Goal: Information Seeking & Learning: Learn about a topic

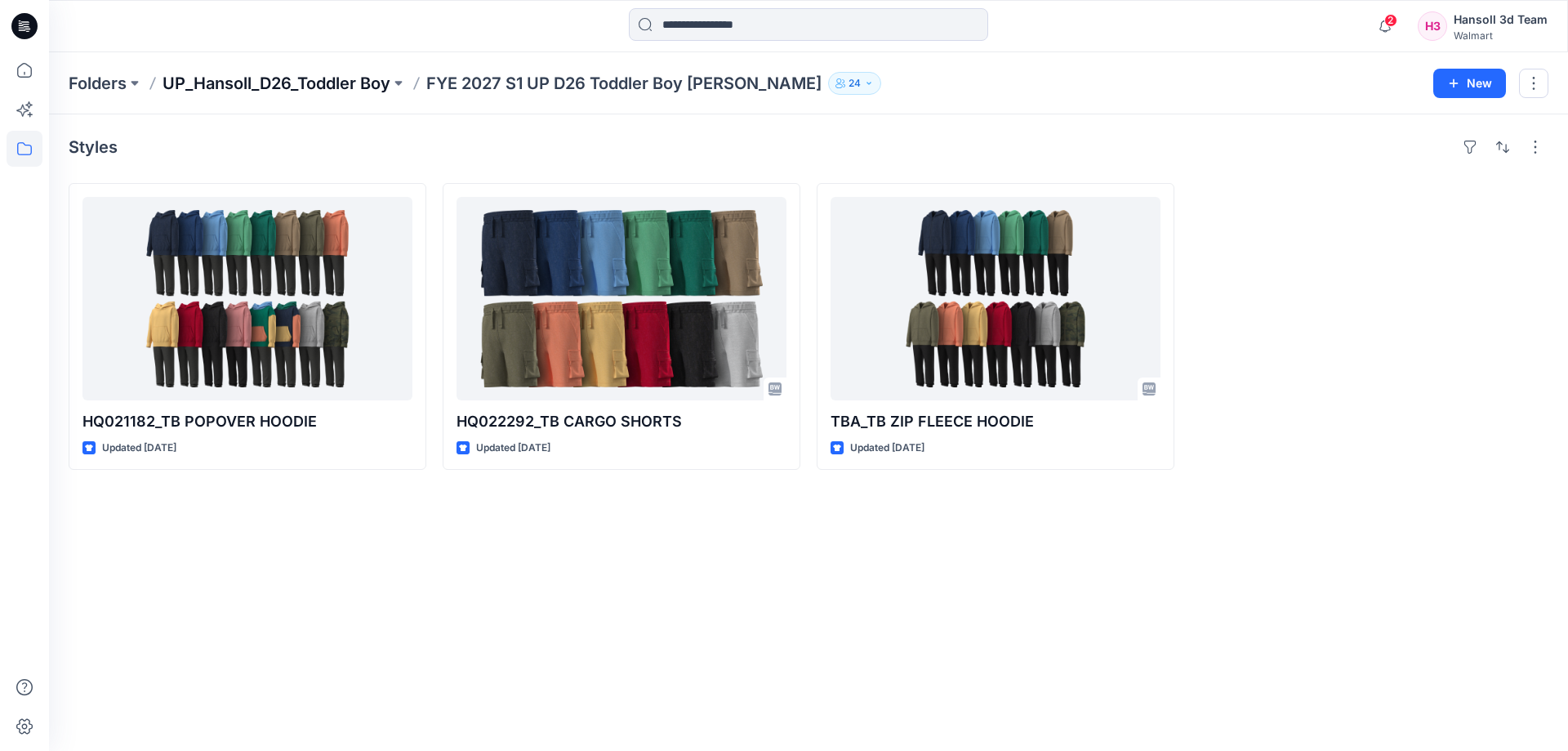
click at [316, 83] on p "UP_Hansoll_D26_Toddler Boy" at bounding box center [276, 83] width 228 height 22
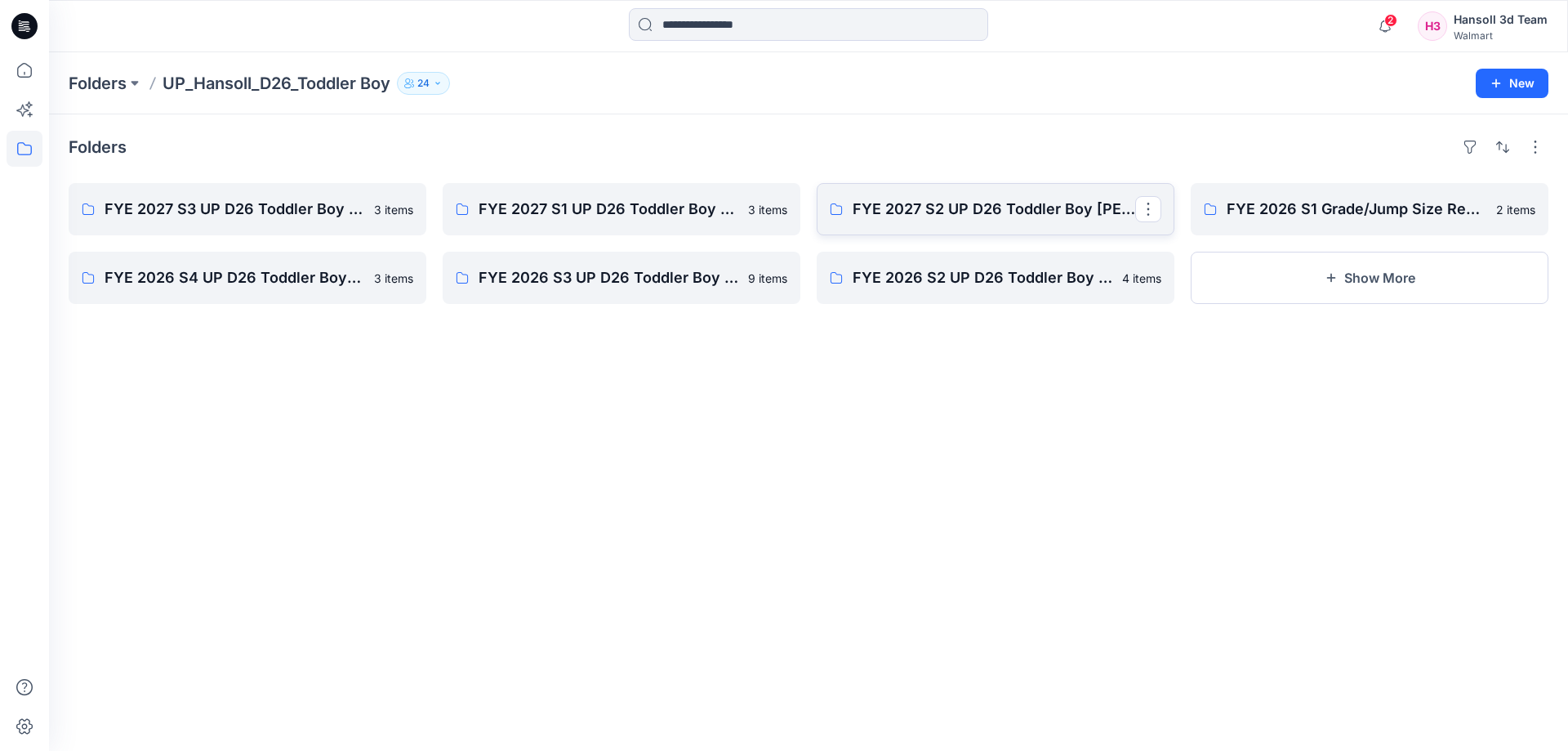
click at [887, 192] on link "FYE 2027 S2 UP D26 Toddler Boy [PERSON_NAME]" at bounding box center [995, 209] width 358 height 52
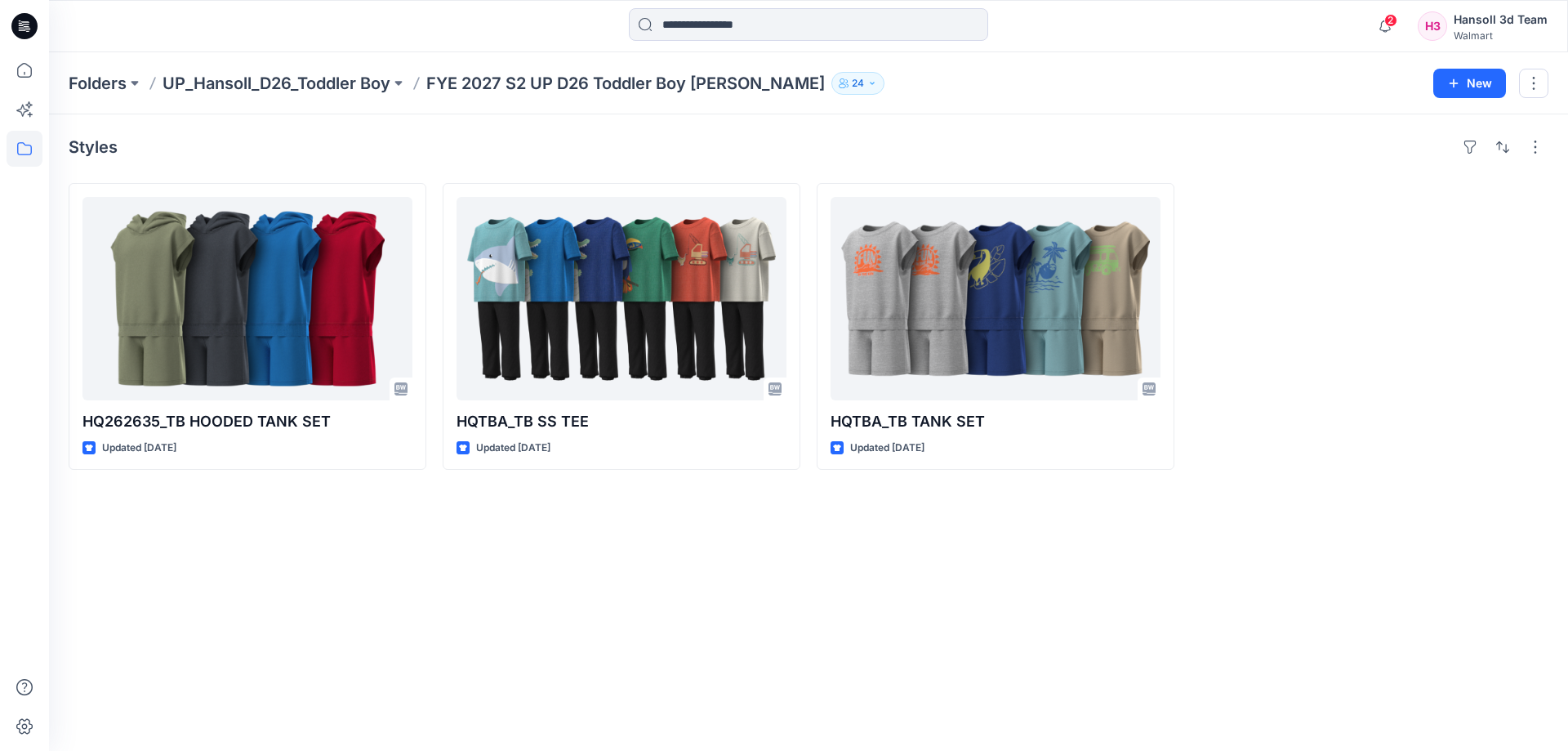
click at [249, 66] on div "Folders UP_Hansoll_D26_Toddler Boy FYE 2027 S2 UP D26 Toddler Boy Hansoll 24 New" at bounding box center [808, 83] width 1519 height 62
click at [250, 85] on p "UP_Hansoll_D26_Toddler Boy" at bounding box center [276, 83] width 228 height 22
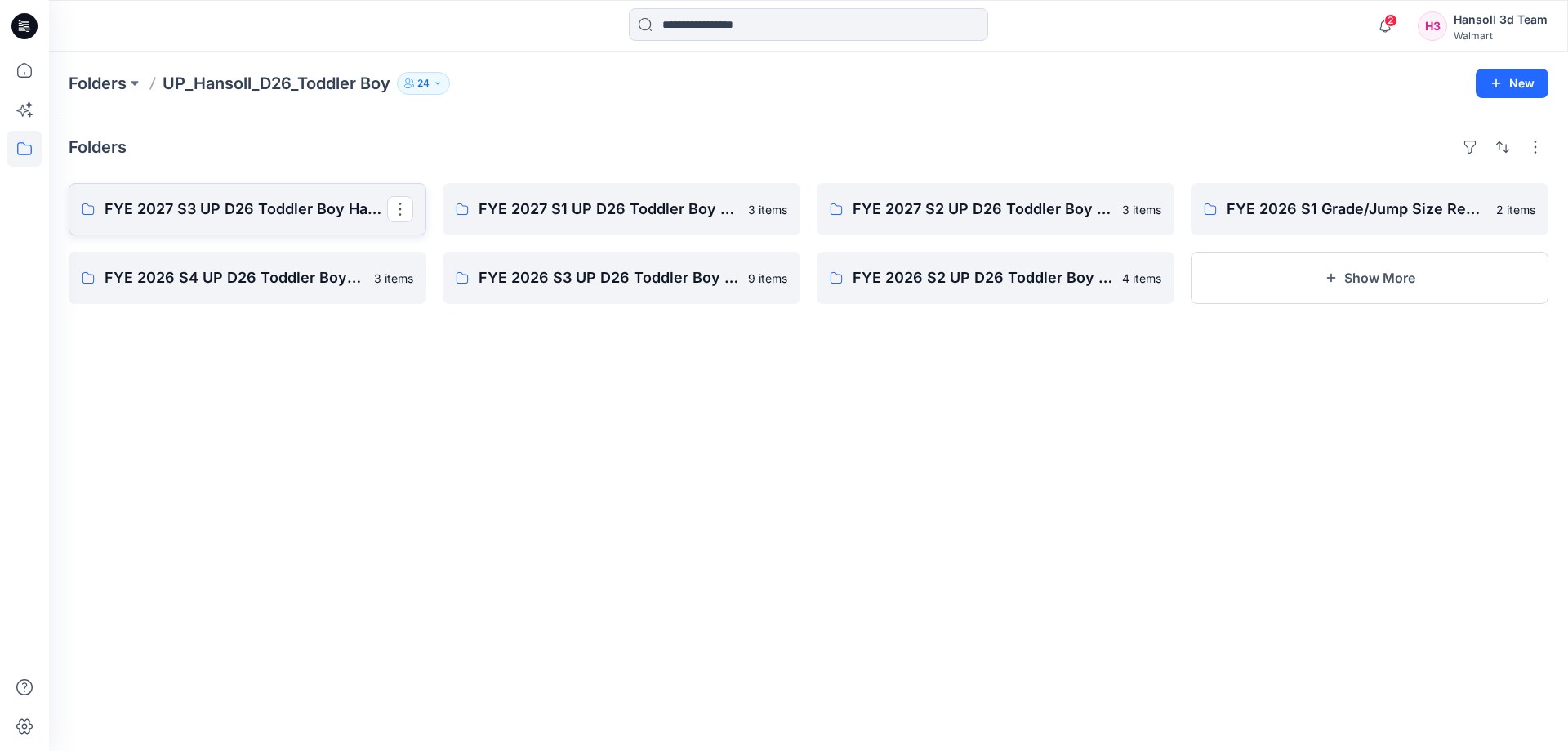
click at [160, 215] on p "FYE 2027 S3 UP D26 Toddler Boy Hansoll" at bounding box center [246, 208] width 283 height 22
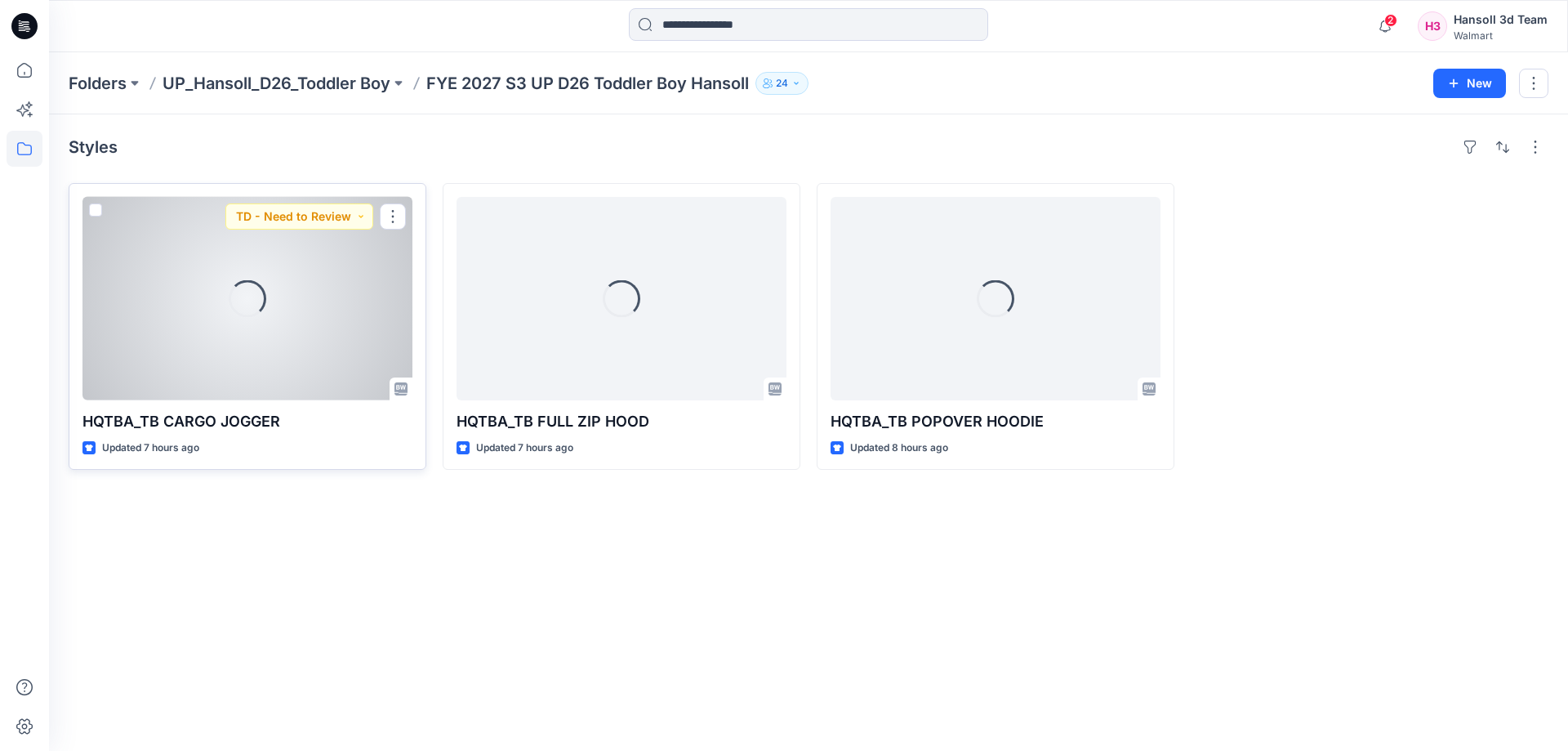
click at [152, 293] on div "Loading..." at bounding box center [248, 298] width 330 height 204
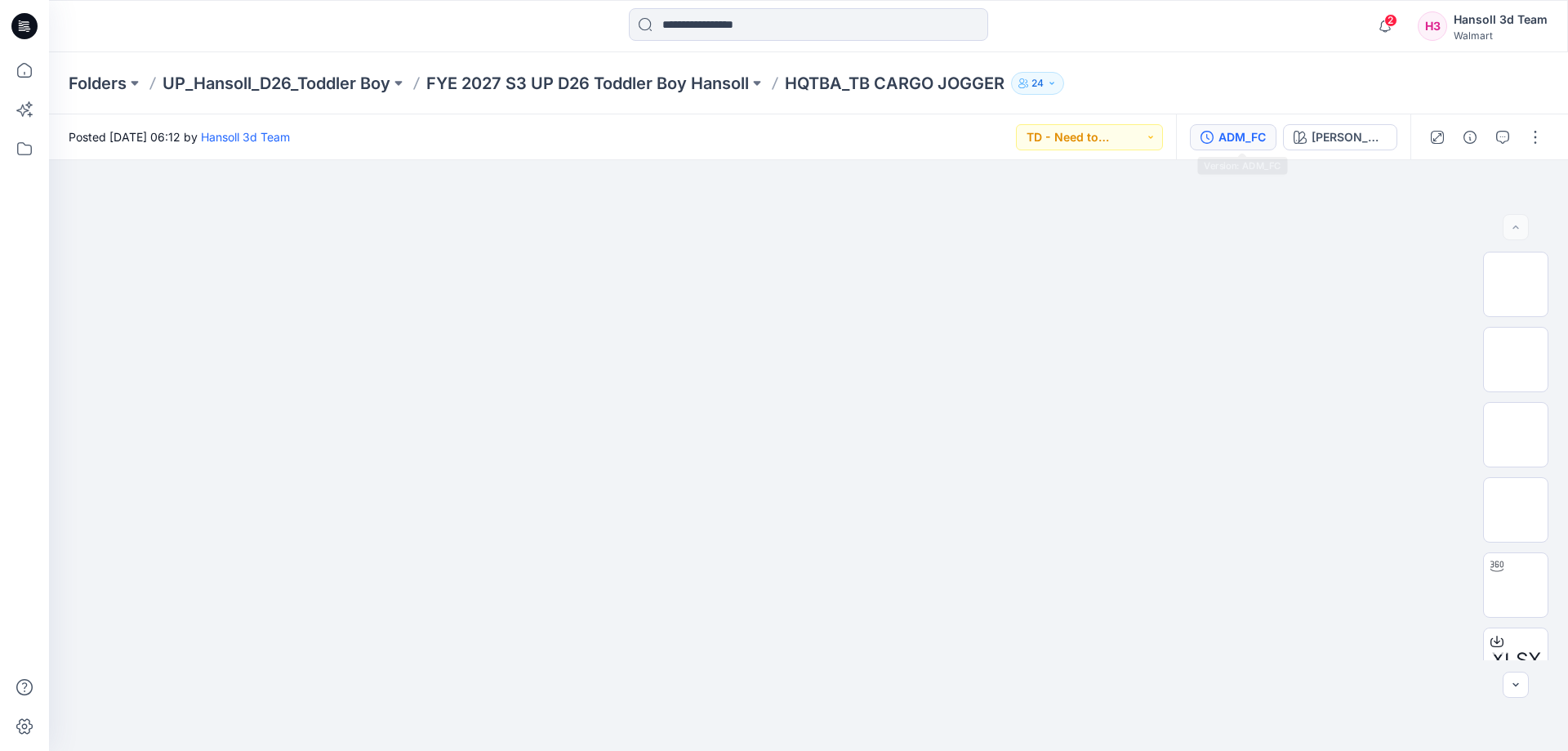
click at [1240, 136] on div "ADM_FC" at bounding box center [1241, 137] width 48 height 18
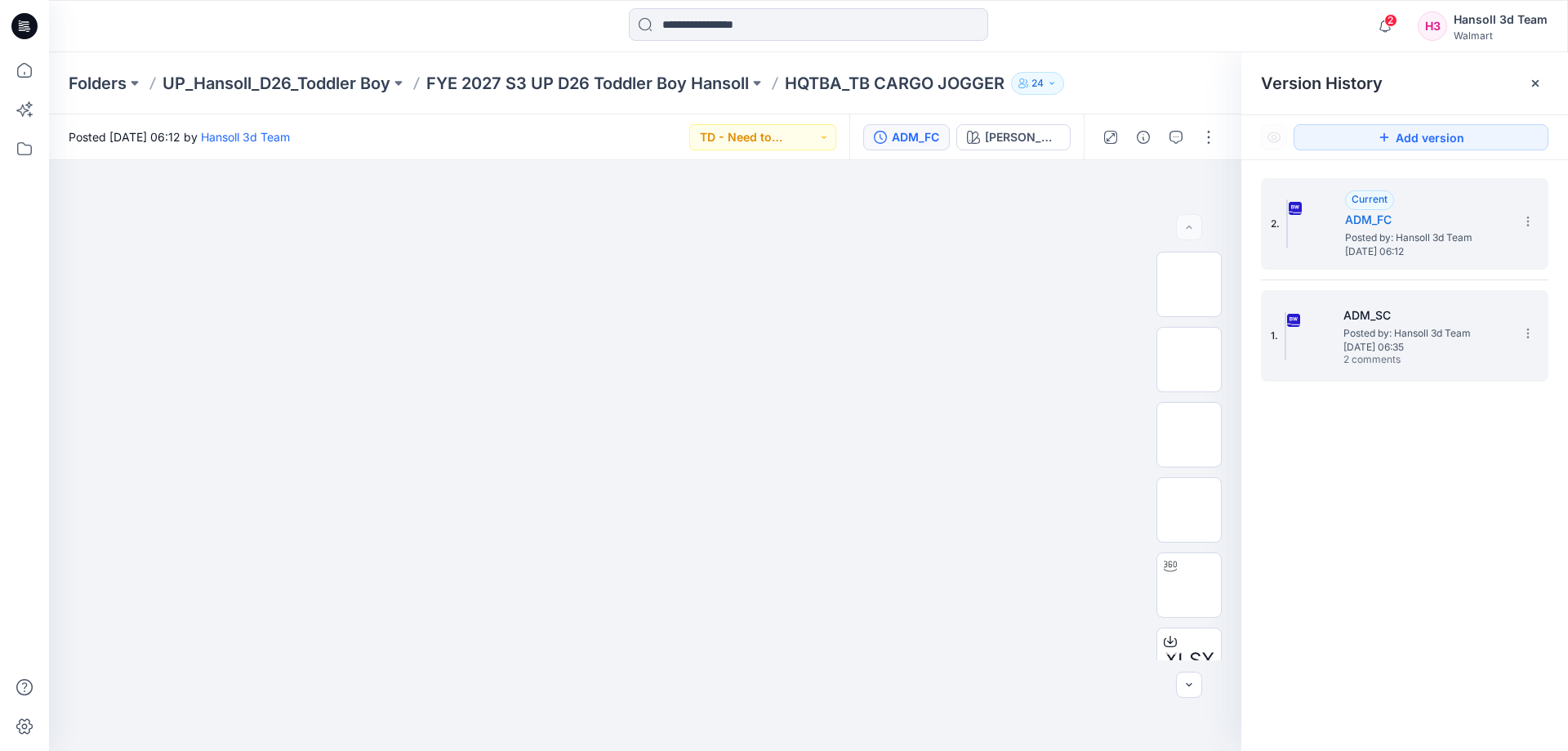
click at [1416, 327] on span "Posted by: Hansoll 3d Team" at bounding box center [1424, 333] width 163 height 16
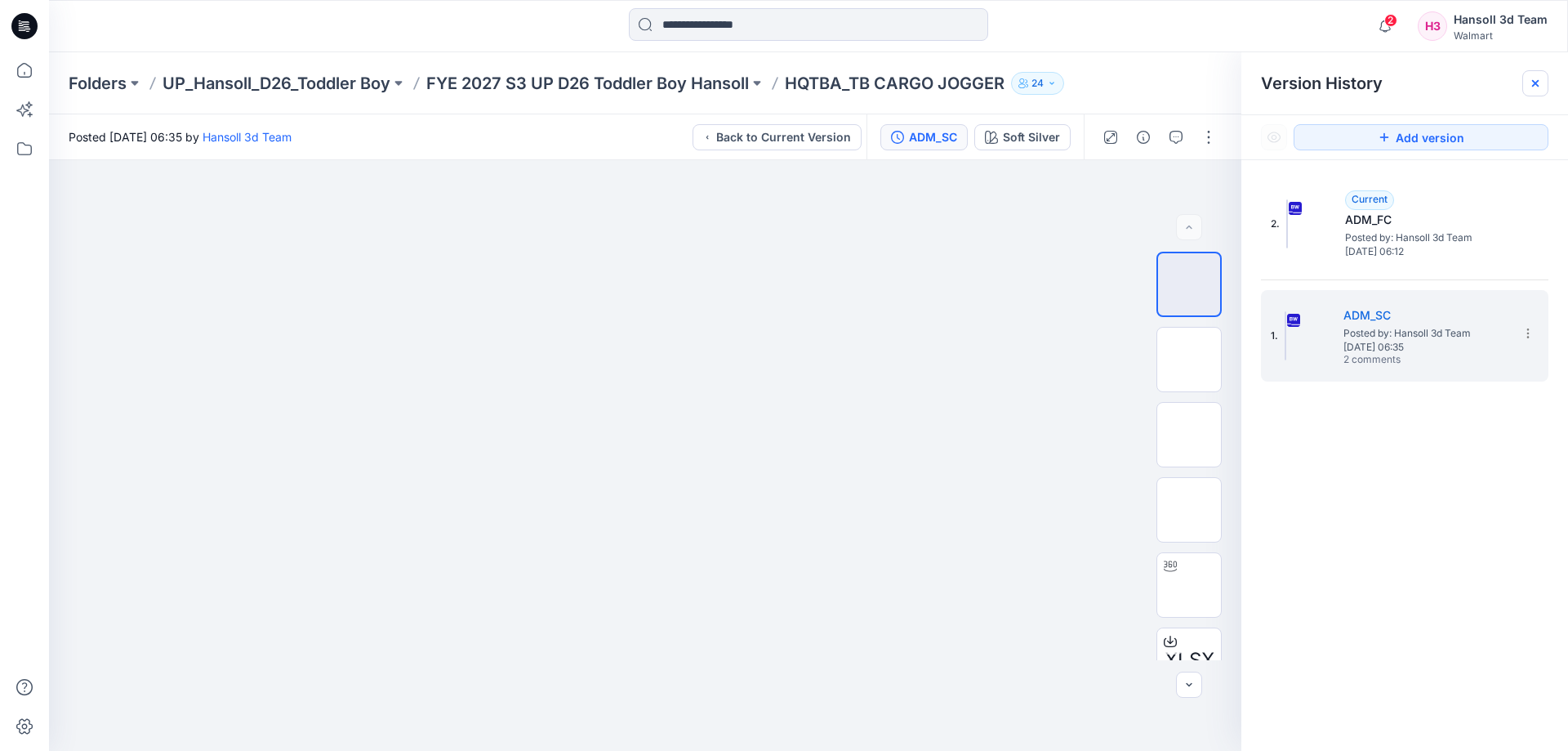
click at [1533, 82] on icon at bounding box center [1535, 83] width 6 height 6
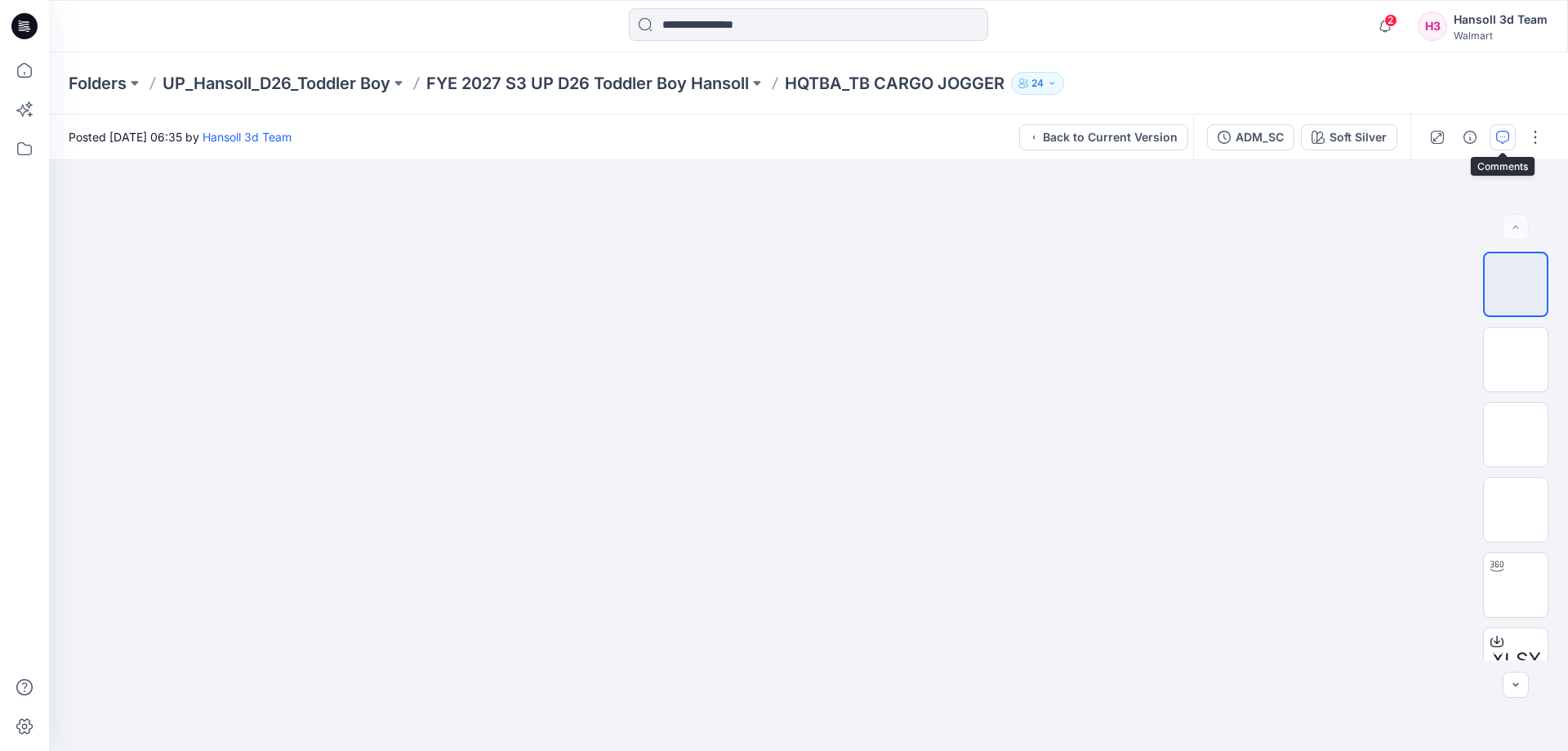
click at [1491, 142] on button "button" at bounding box center [1502, 136] width 26 height 26
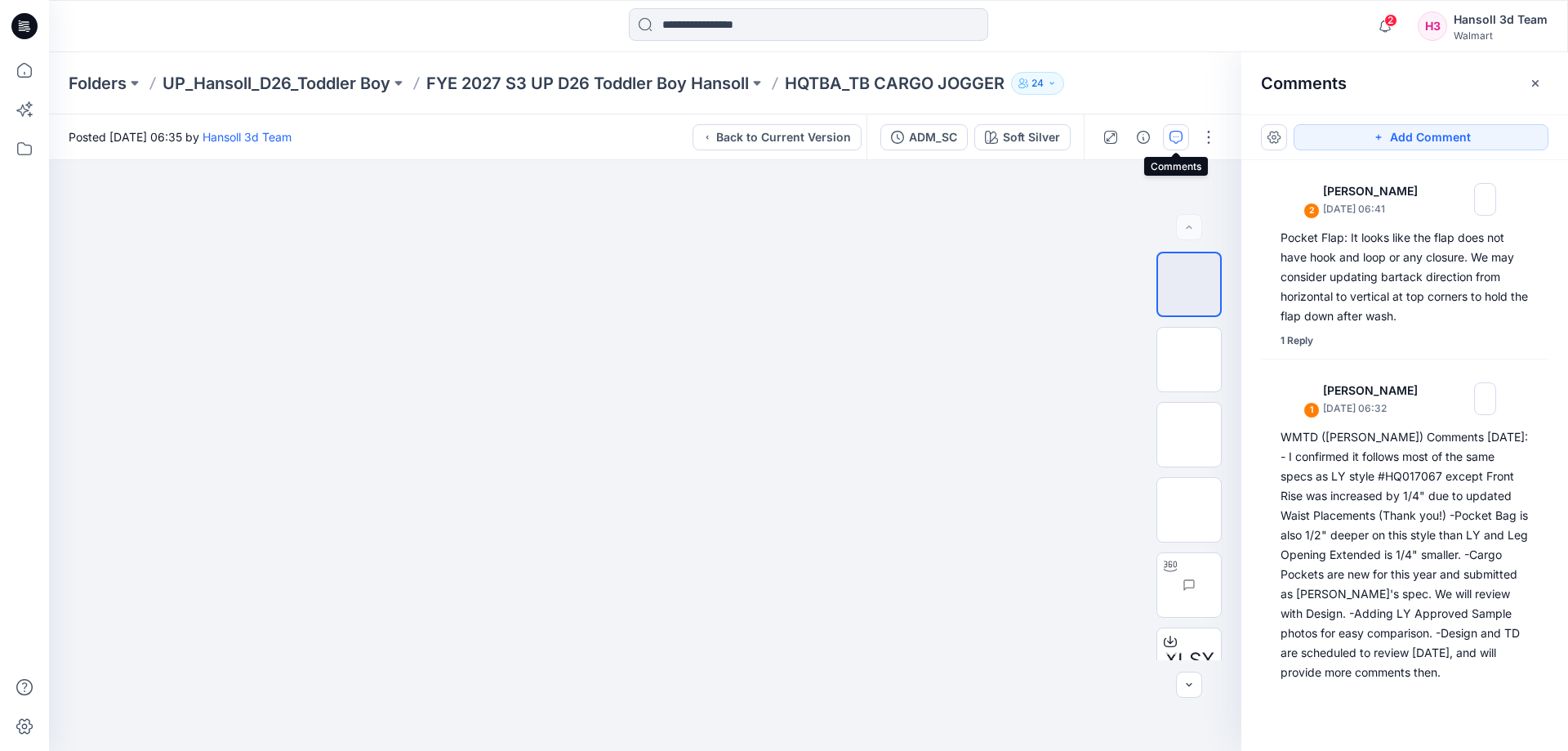
click at [309, 68] on div "Folders UP_Hansoll_D26_Toddler Boy FYE 2027 S3 UP D26 Toddler Boy Hansoll HQTBA…" at bounding box center [808, 83] width 1519 height 62
click at [314, 77] on p "UP_Hansoll_D26_Toddler Boy" at bounding box center [276, 83] width 228 height 22
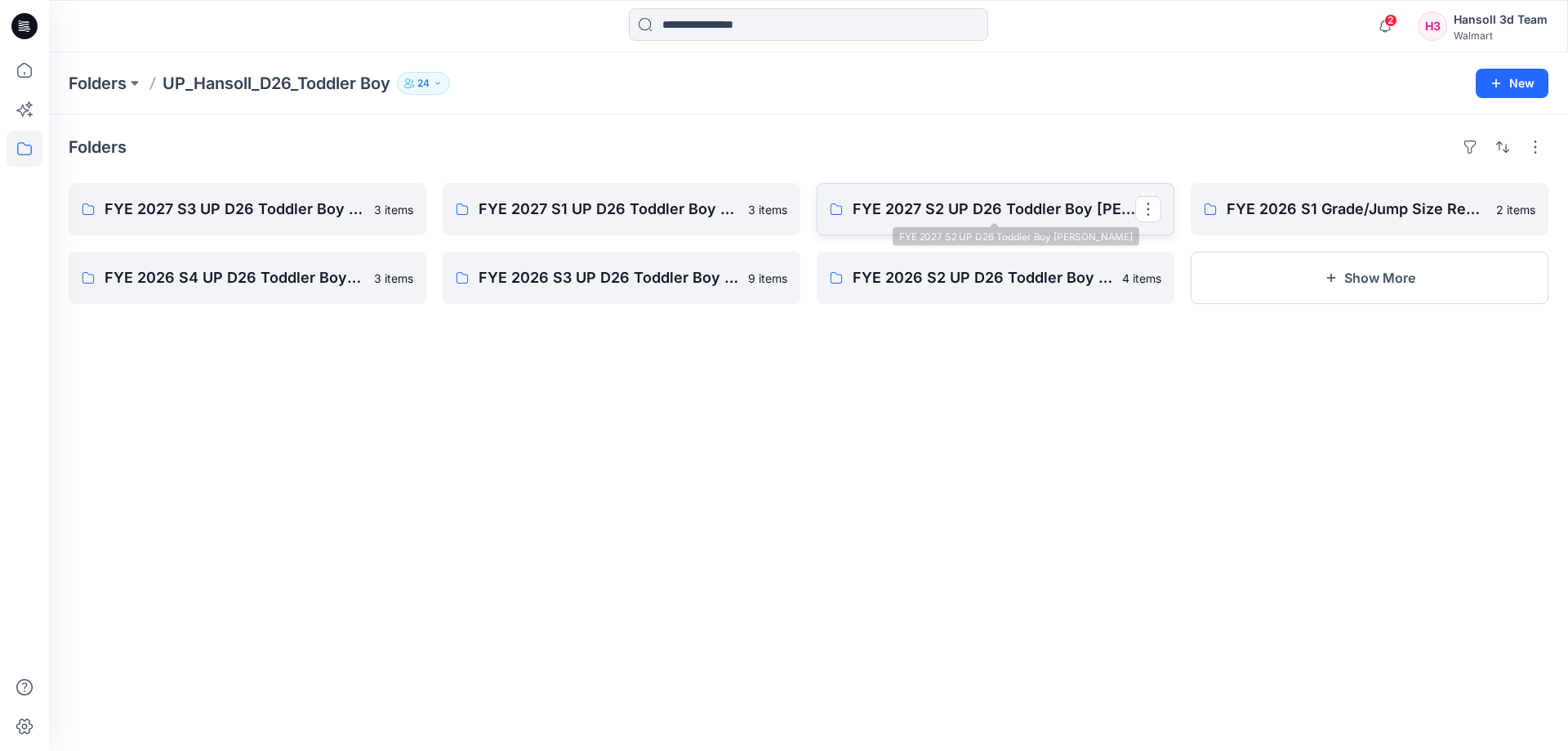
click at [977, 218] on p "FYE 2027 S2 UP D26 Toddler Boy [PERSON_NAME]" at bounding box center [993, 208] width 283 height 22
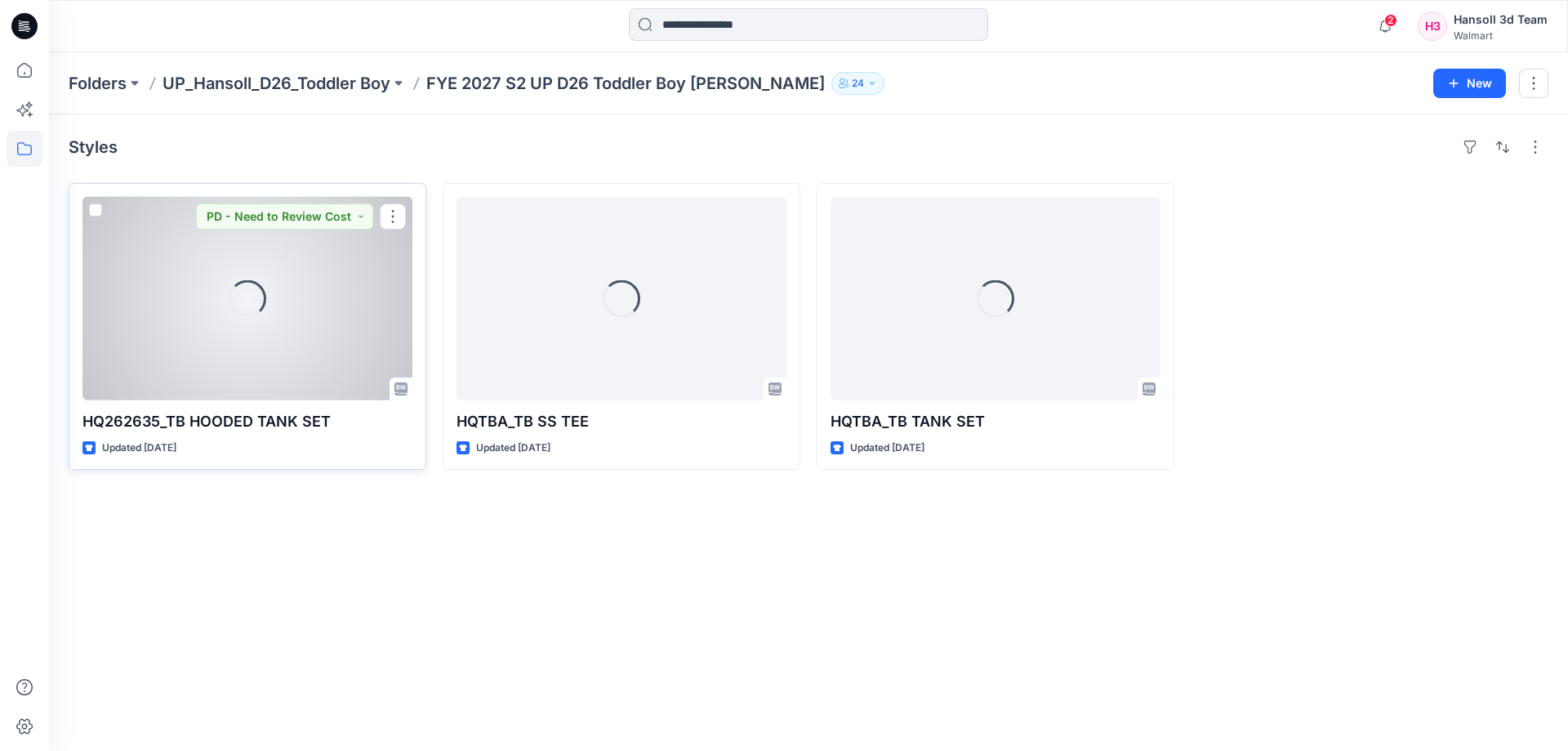
click at [182, 341] on div "Loading..." at bounding box center [248, 298] width 330 height 204
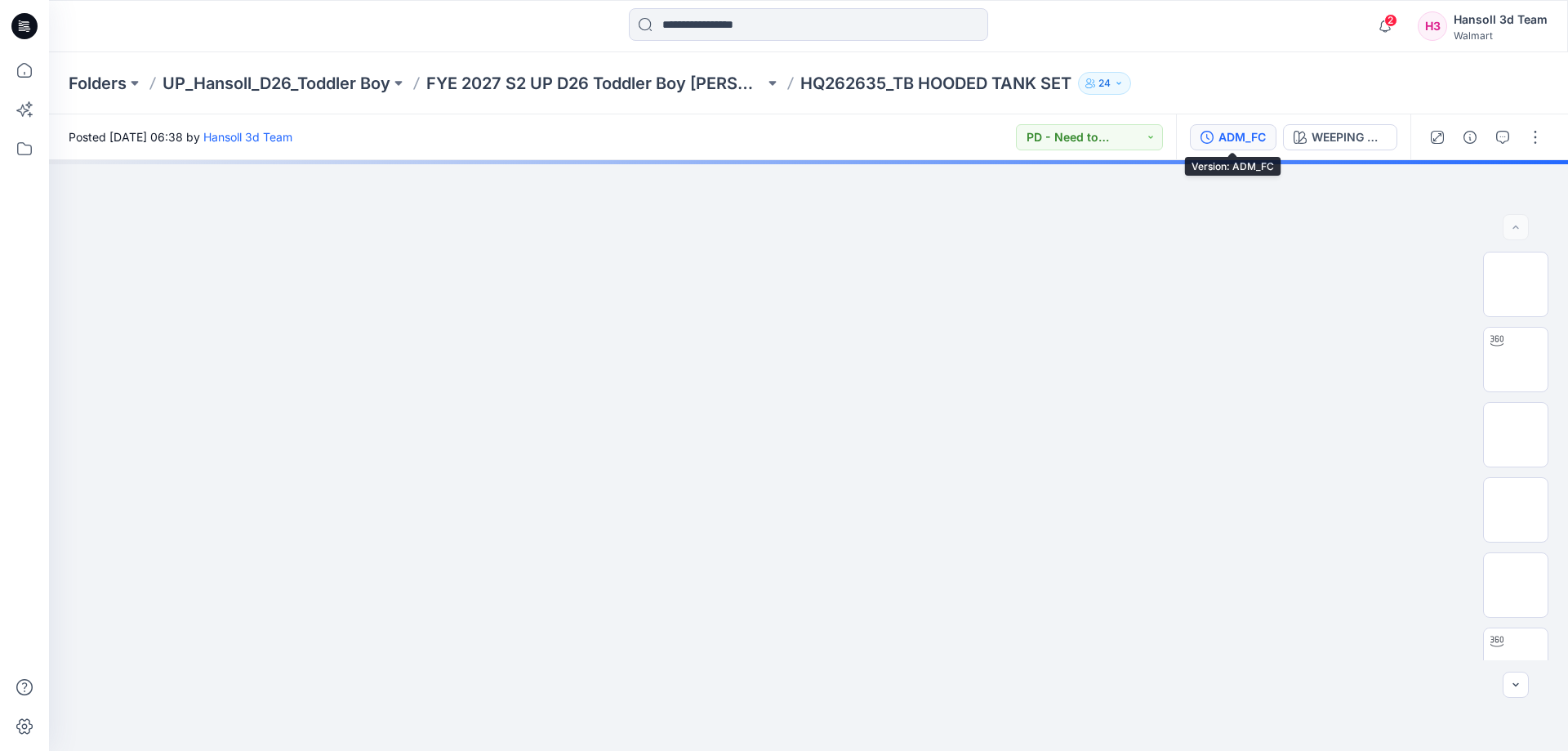
click at [1267, 140] on button "ADM_FC" at bounding box center [1233, 136] width 86 height 26
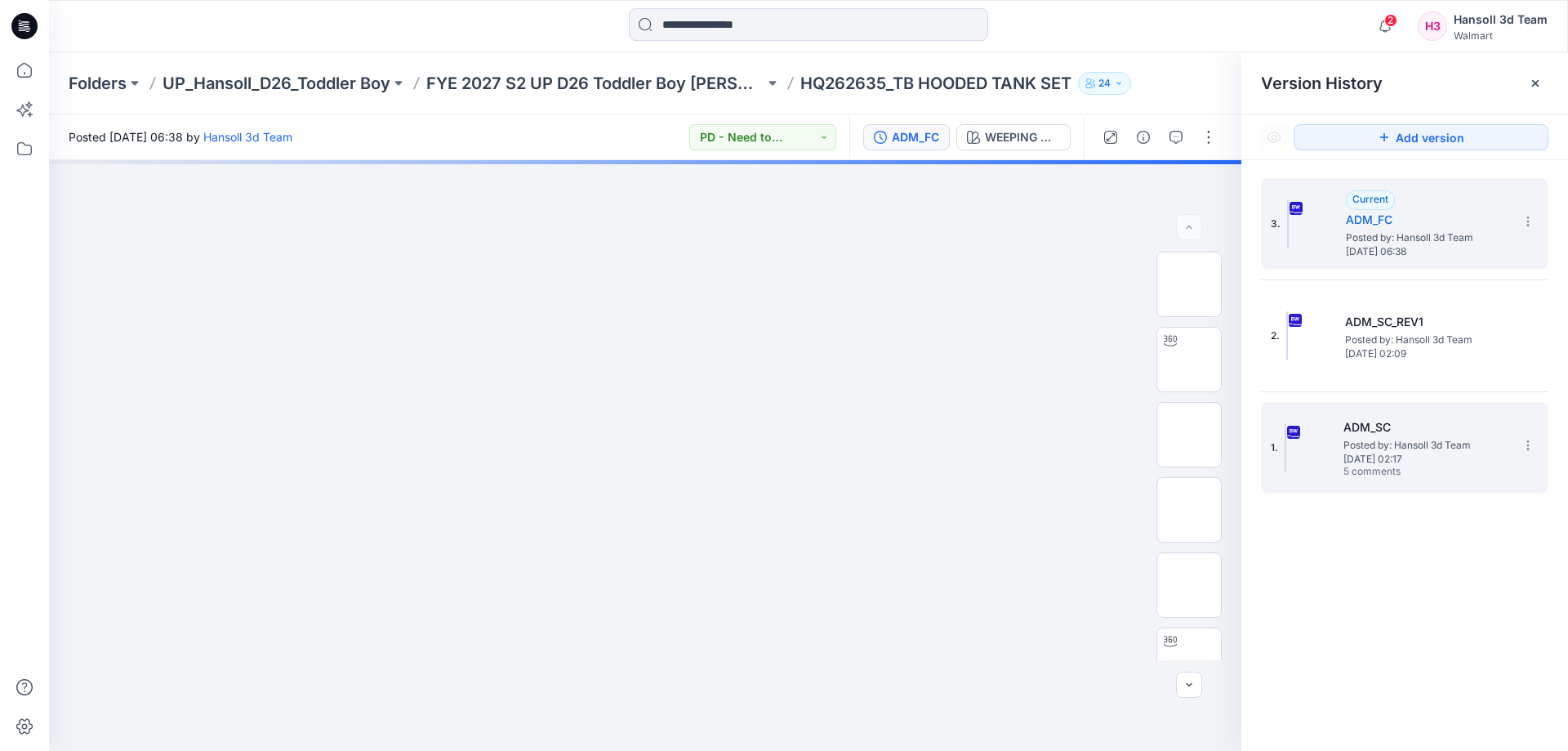
click at [1426, 437] on span "Posted by: Hansoll 3d Team" at bounding box center [1424, 445] width 163 height 16
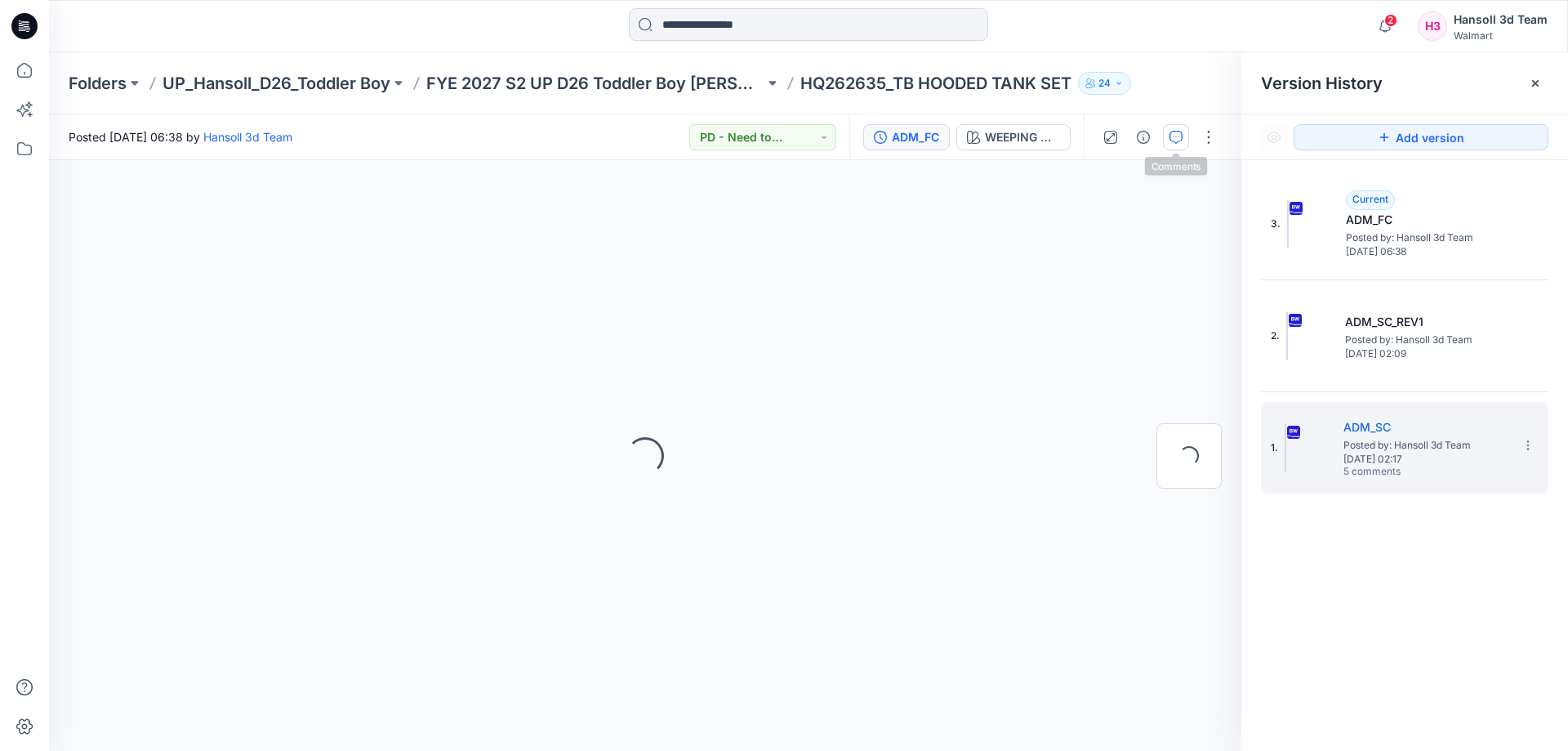
click at [1178, 141] on icon "button" at bounding box center [1176, 137] width 13 height 13
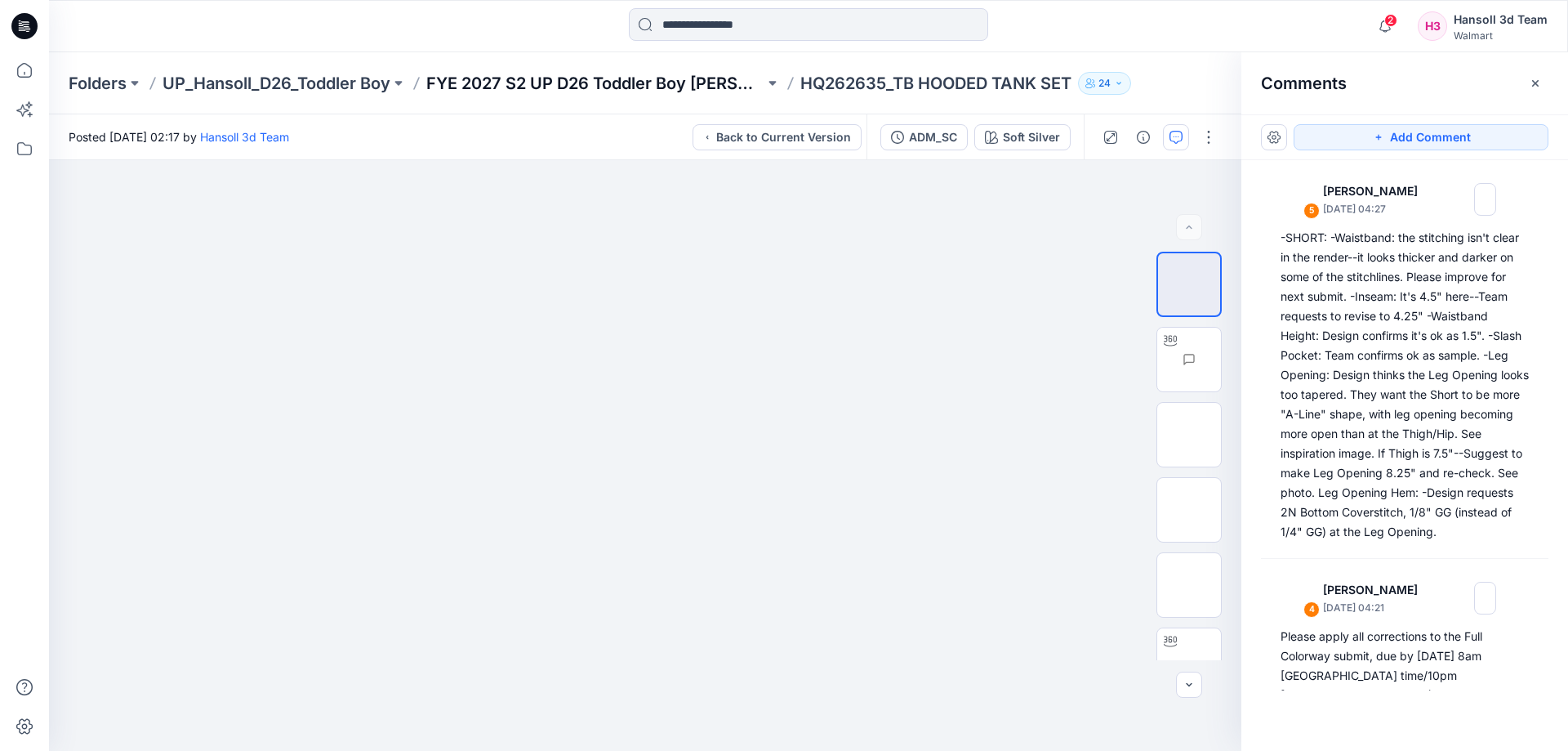
click at [520, 74] on p "FYE 2027 S2 UP D26 Toddler Boy [PERSON_NAME]" at bounding box center [595, 83] width 338 height 22
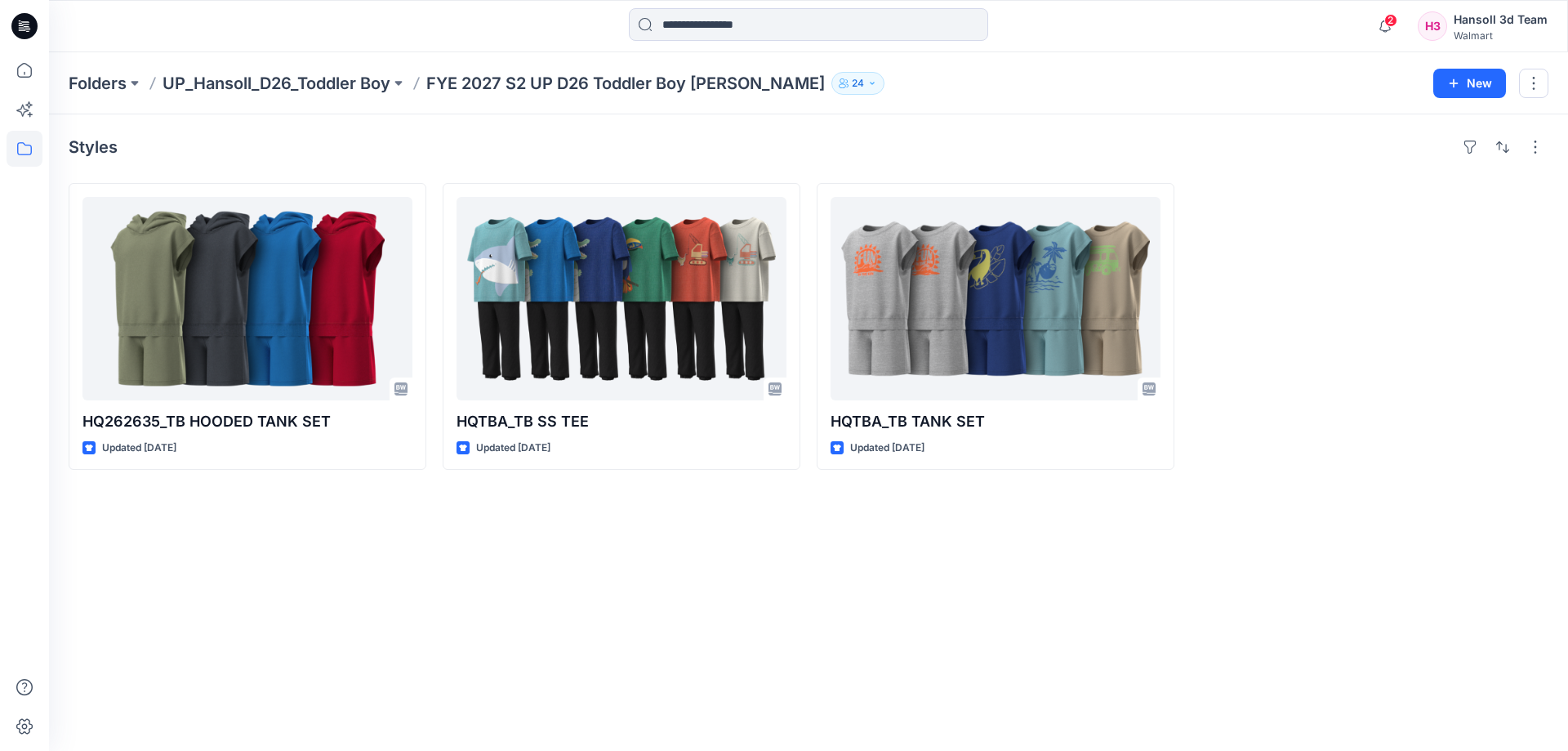
click at [468, 625] on div "Styles HQ262635_TB HOODED TANK SET Updated [DATE] HQTBA_TB SS TEE Updated [DATE…" at bounding box center [808, 432] width 1519 height 636
click at [367, 89] on p "UP_Hansoll_D26_Toddler Boy" at bounding box center [276, 83] width 228 height 22
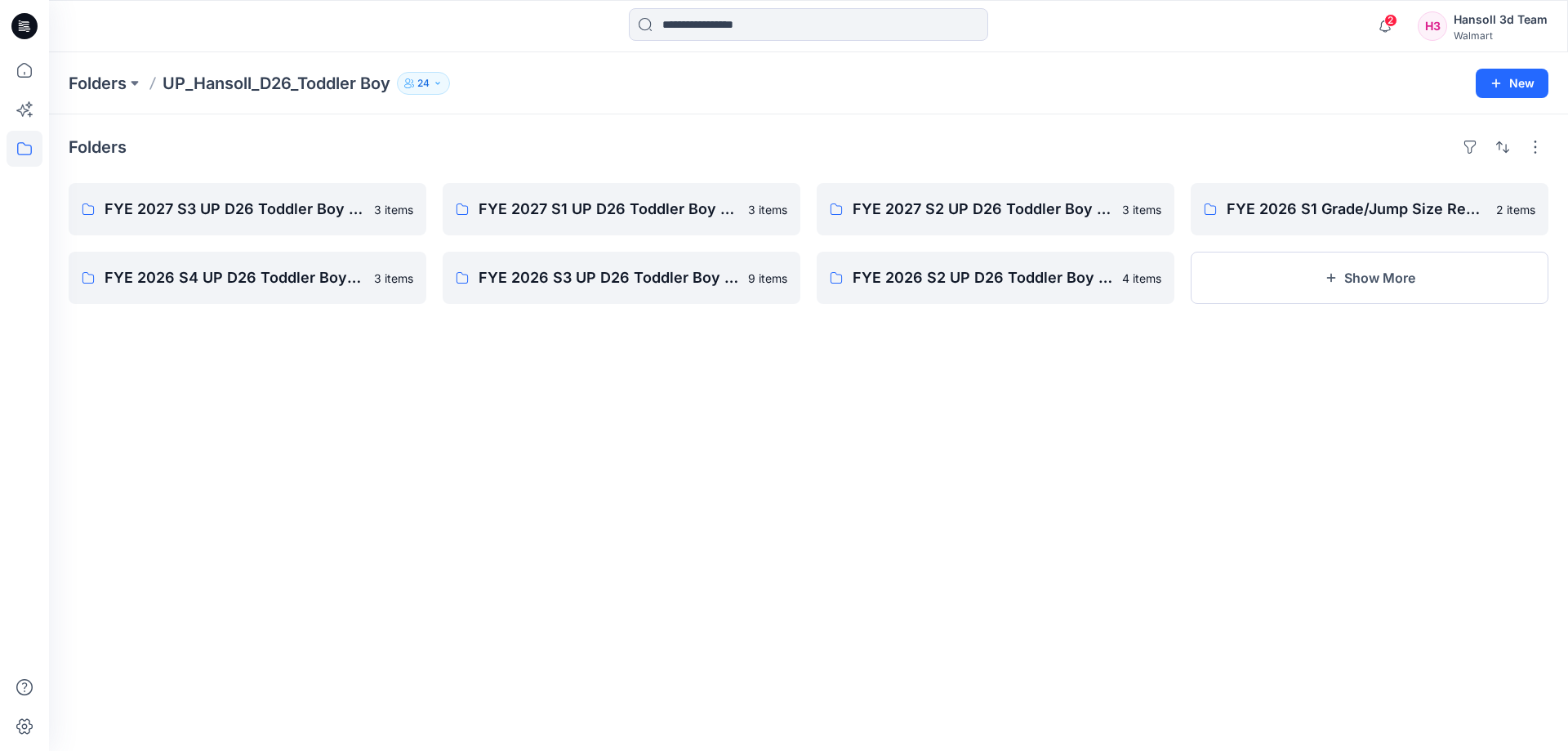
click at [278, 540] on div "Folders FYE 2027 S3 UP D26 Toddler Boy Hansoll 3 items FYE 2026 S4 UP D26 Toddl…" at bounding box center [808, 432] width 1519 height 636
click at [1299, 187] on link "FYE 2026 S1 Grade/Jump Size Review" at bounding box center [1369, 209] width 358 height 52
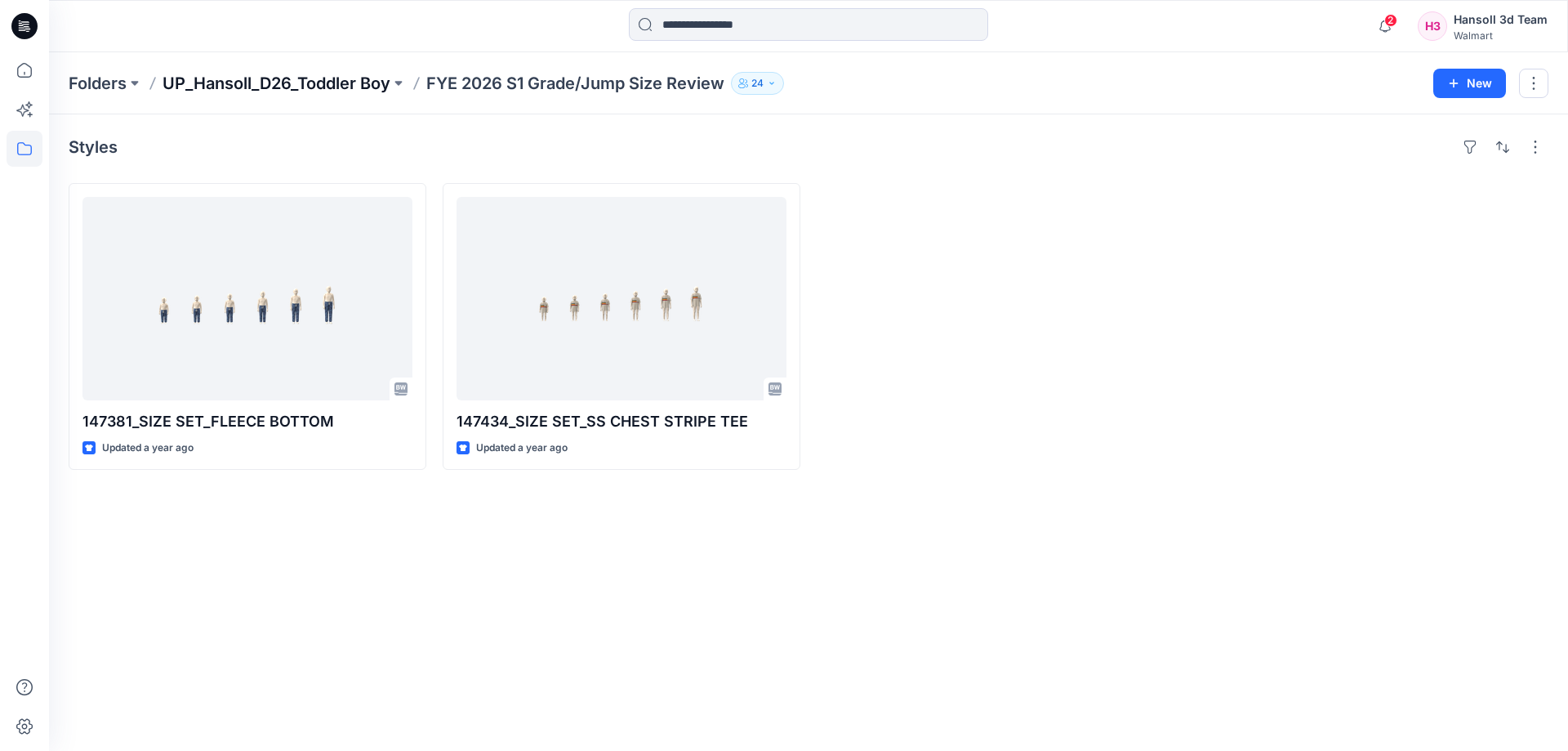
click at [351, 87] on p "UP_Hansoll_D26_Toddler Boy" at bounding box center [276, 83] width 228 height 22
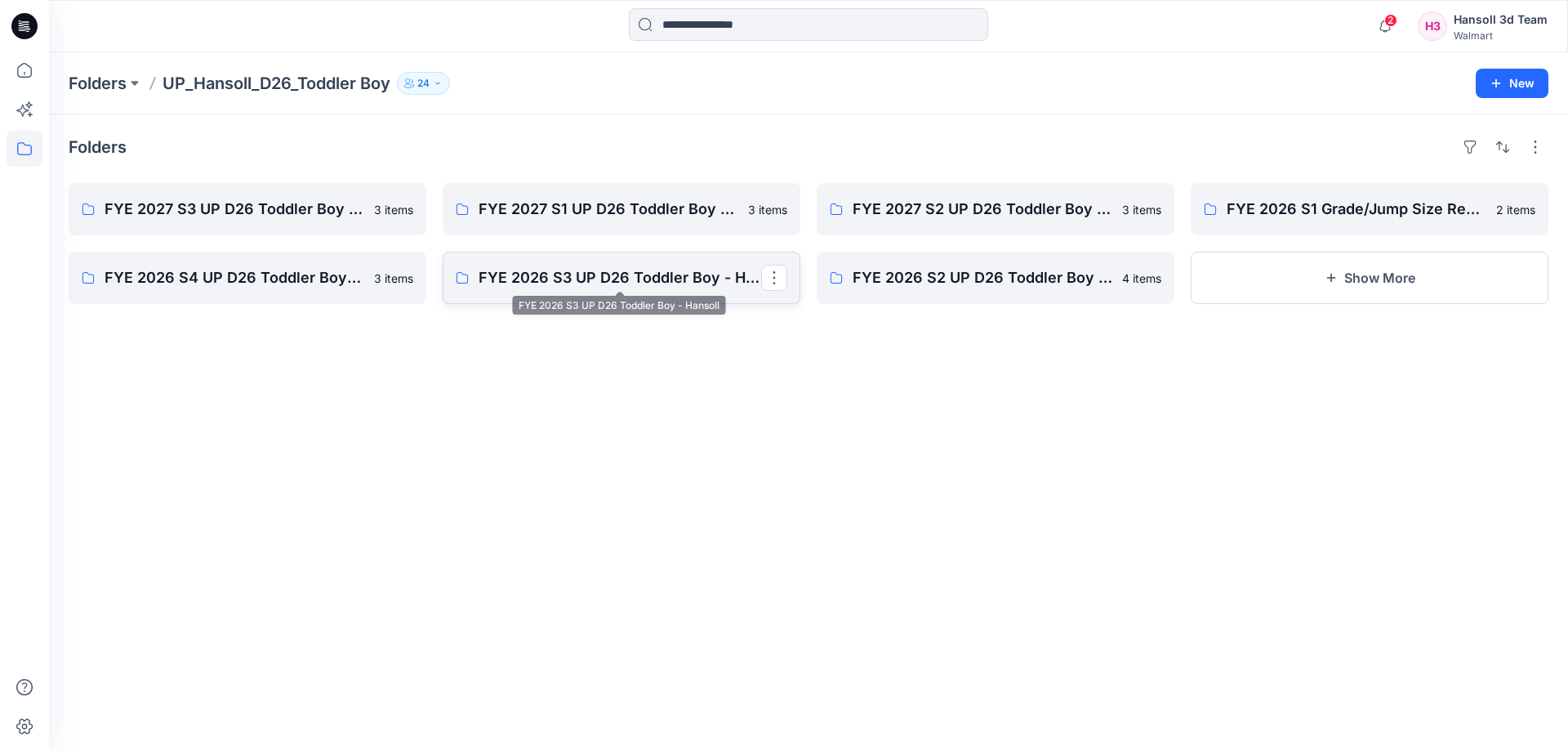
click at [609, 270] on p "FYE 2026 S3 UP D26 Toddler Boy - Hansoll" at bounding box center [619, 277] width 283 height 22
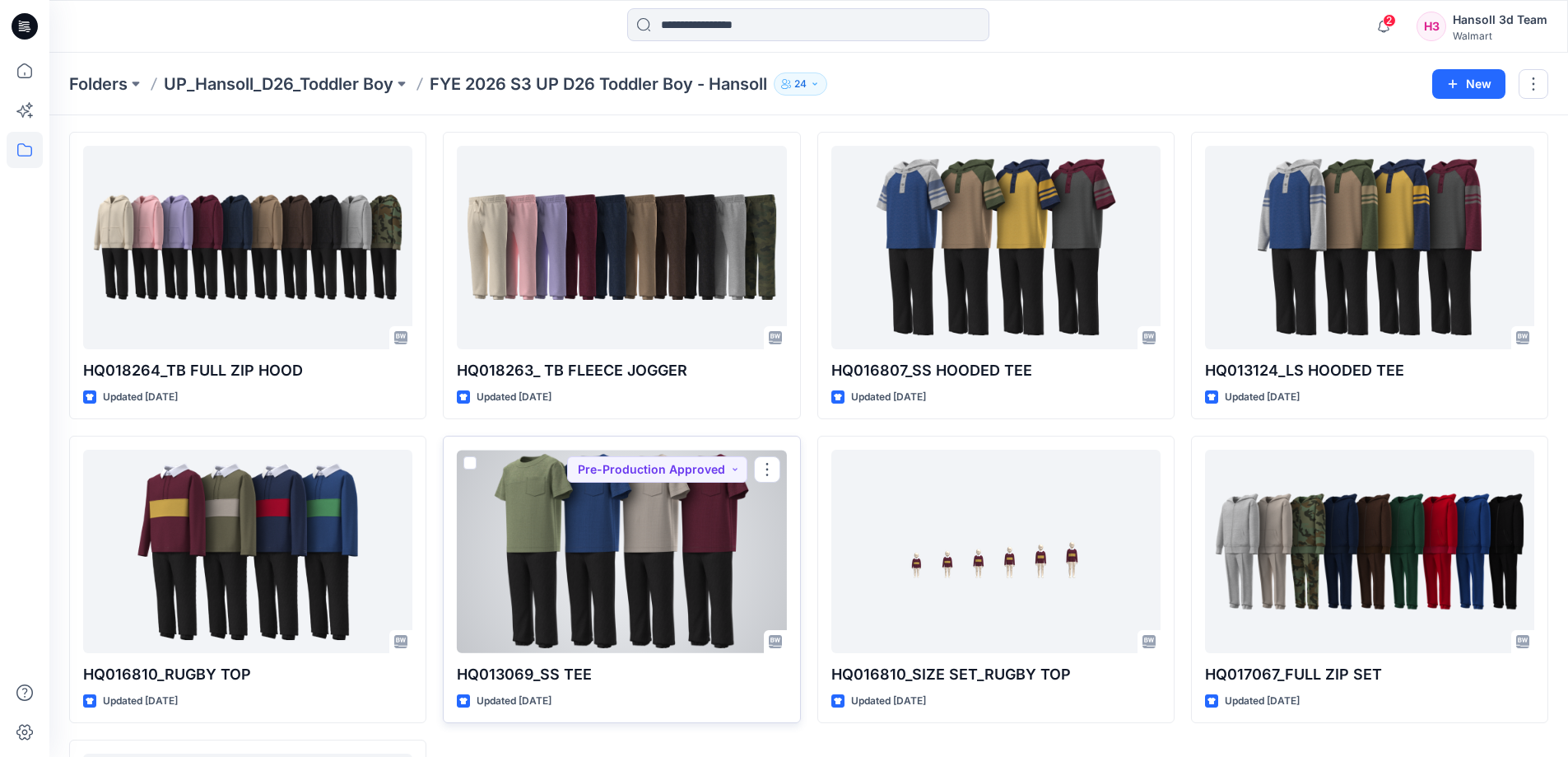
scroll to position [14, 0]
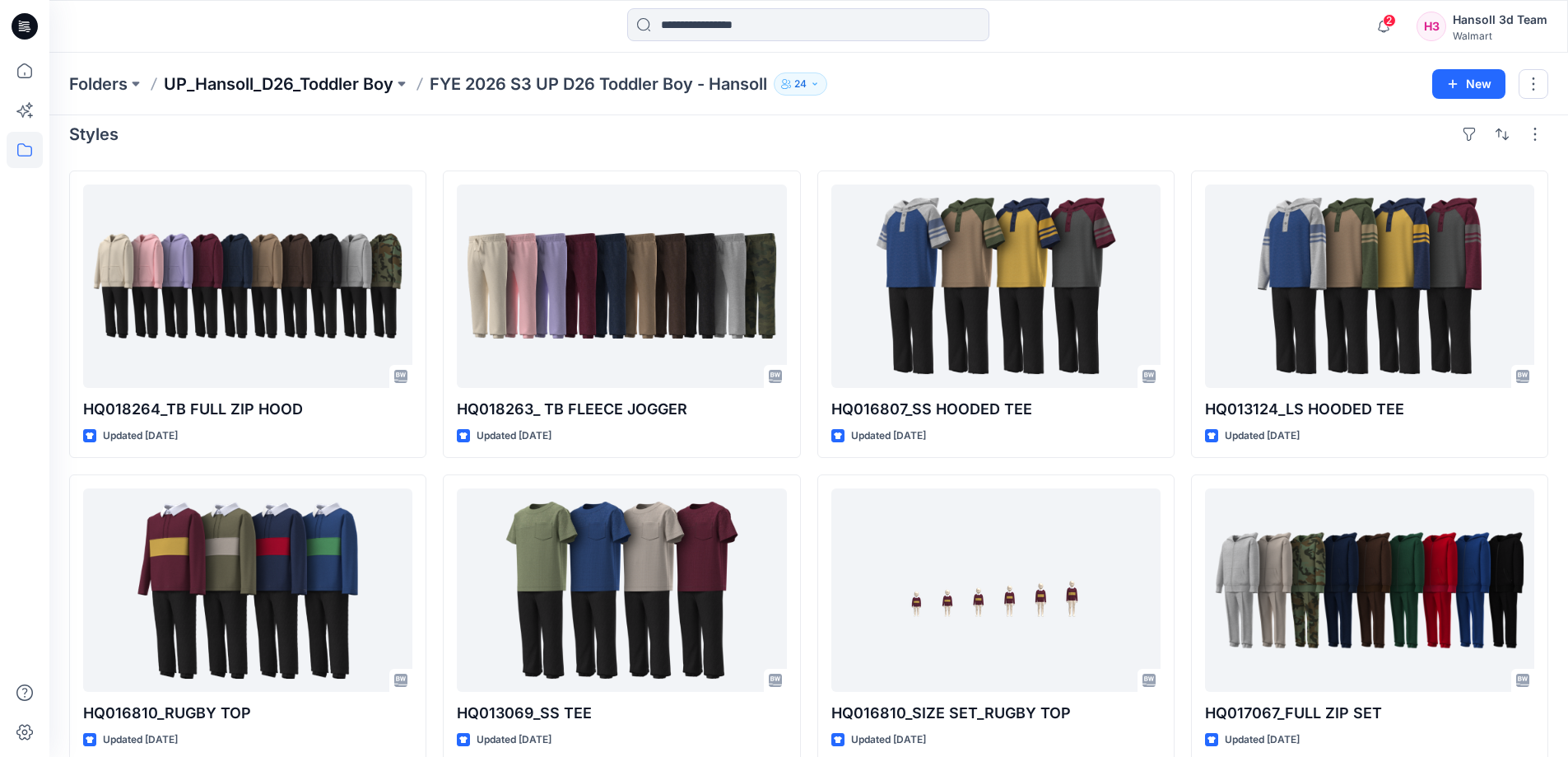
click at [301, 89] on p "UP_Hansoll_D26_Toddler Boy" at bounding box center [279, 83] width 230 height 23
